Goal: Task Accomplishment & Management: Manage account settings

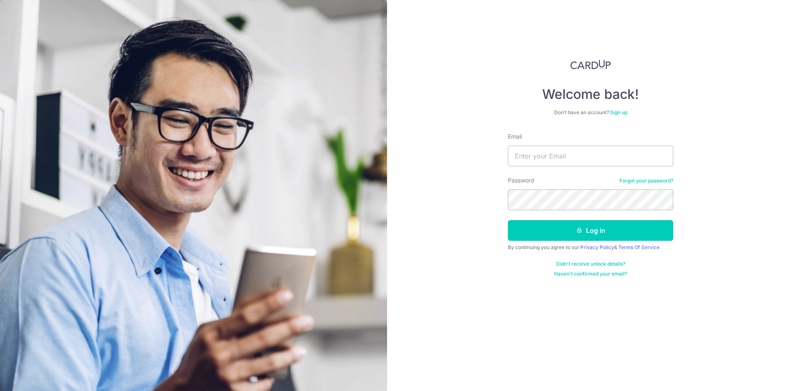
type input "[EMAIL_ADDRESS][DOMAIN_NAME]"
click at [508, 220] on button "Log in" at bounding box center [590, 230] width 165 height 21
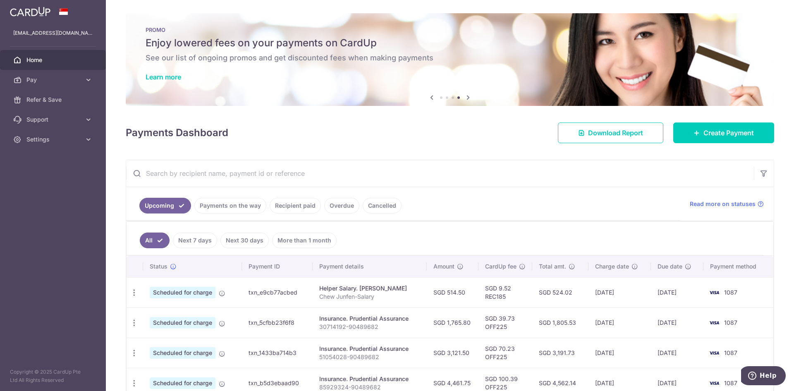
click at [251, 208] on link "Payments on the way" at bounding box center [230, 206] width 72 height 16
